Goal: Information Seeking & Learning: Understand process/instructions

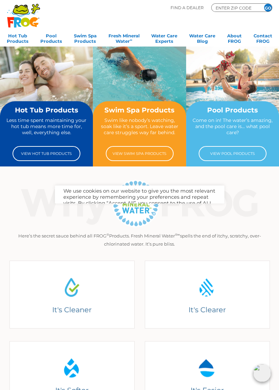
click at [120, 212] on img at bounding box center [139, 203] width 257 height 50
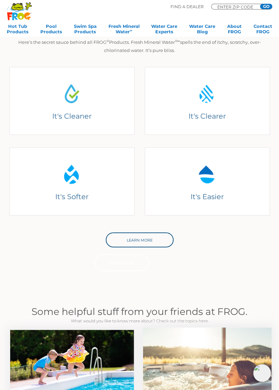
click at [123, 240] on link "Learn More" at bounding box center [140, 239] width 68 height 15
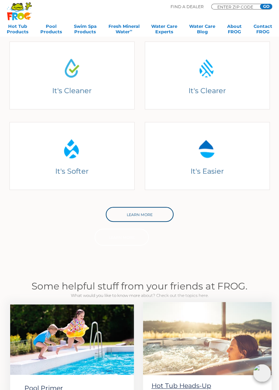
scroll to position [226, 0]
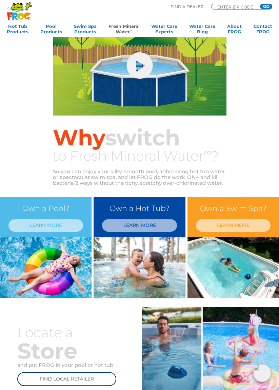
scroll to position [66, 0]
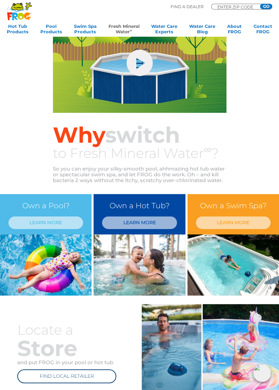
click at [126, 278] on img at bounding box center [140, 264] width 92 height 61
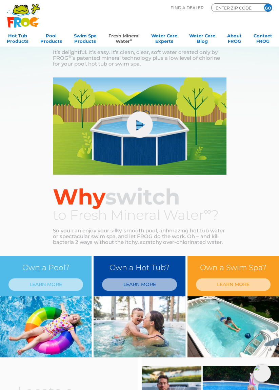
scroll to position [0, 0]
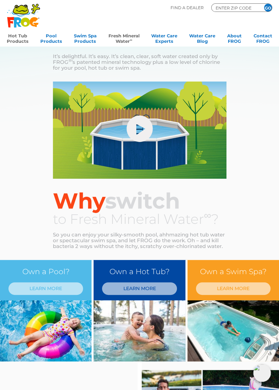
click at [17, 34] on link "Hot Tub Products" at bounding box center [18, 38] width 22 height 14
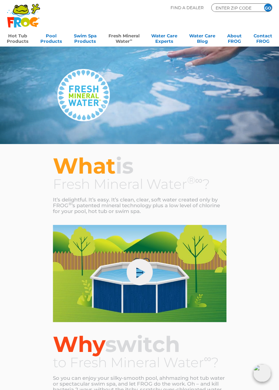
click at [19, 39] on link "Hot Tub Products" at bounding box center [18, 38] width 22 height 14
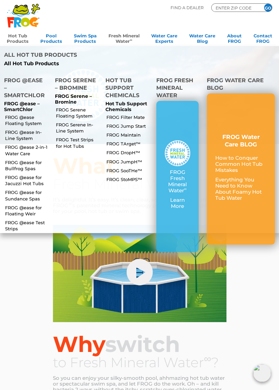
click at [12, 174] on link "FROG @ease for Jacuzzi Hot Tubs" at bounding box center [27, 180] width 44 height 12
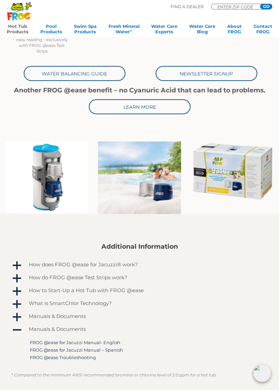
scroll to position [247, 0]
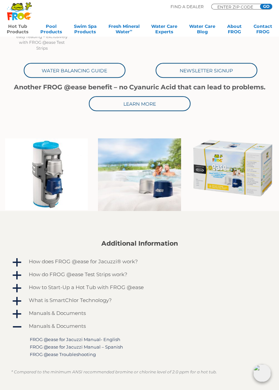
click at [40, 258] on h4 "How does FROG @ease for Jacuzzi® work?" at bounding box center [83, 261] width 109 height 6
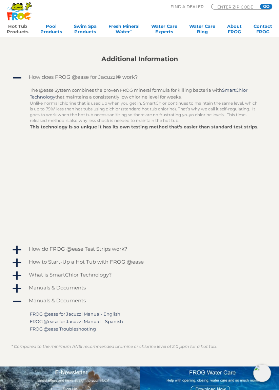
scroll to position [432, 0]
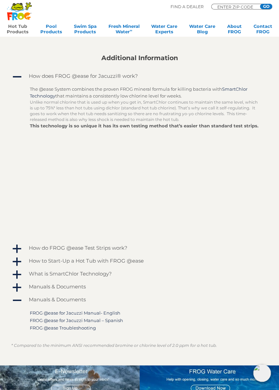
click at [38, 258] on h4 "How to Start-Up a Hot Tub with FROG @ease" at bounding box center [86, 261] width 115 height 6
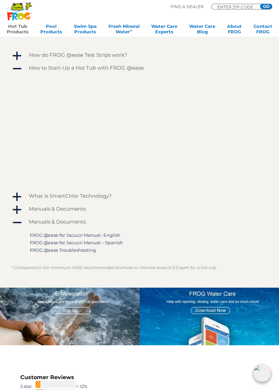
scroll to position [625, 0]
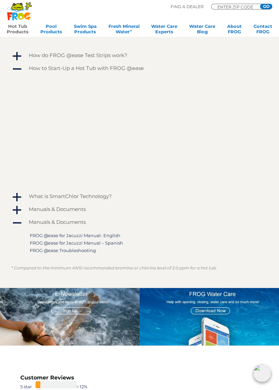
click at [35, 193] on h4 "What is SmartChlor Technology?" at bounding box center [70, 196] width 83 height 6
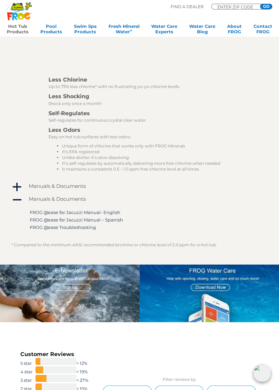
scroll to position [881, 0]
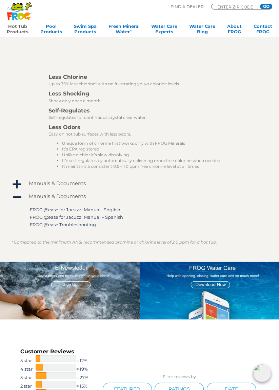
click at [38, 206] on link "FROG @ease for Jacuzzi Manual- English" at bounding box center [75, 208] width 91 height 5
